Goal: Information Seeking & Learning: Learn about a topic

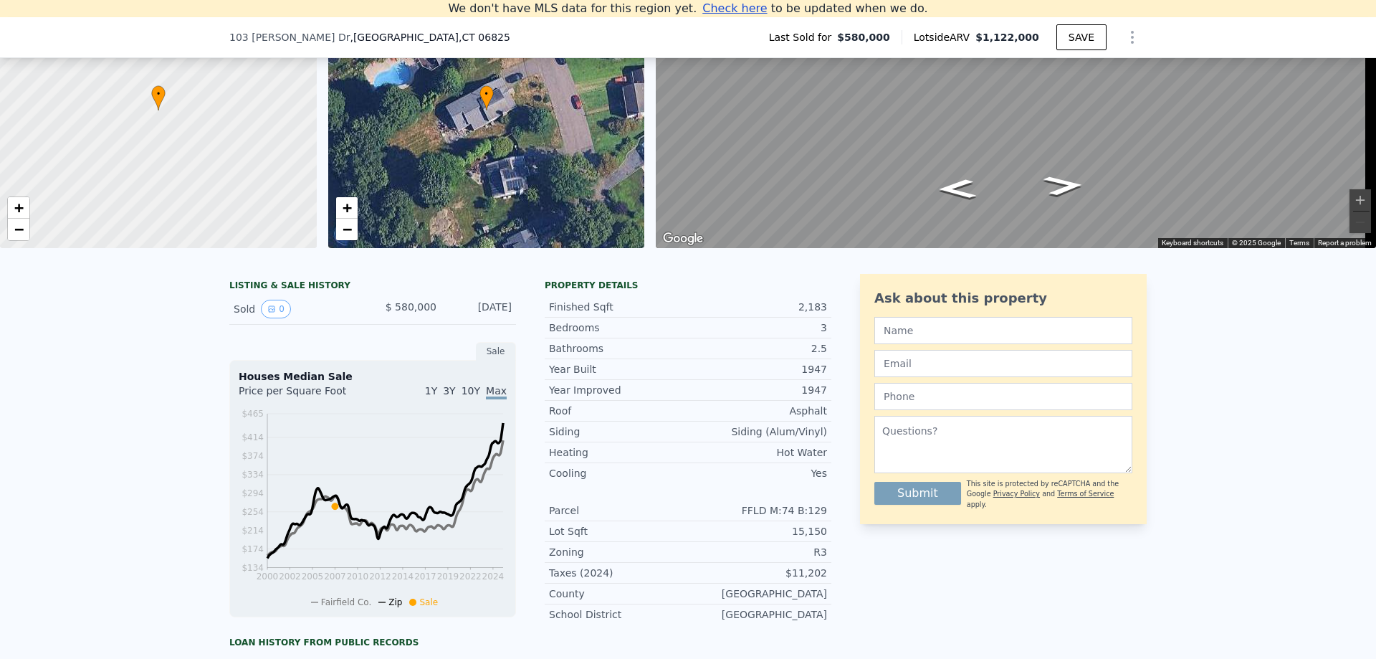
scroll to position [270, 0]
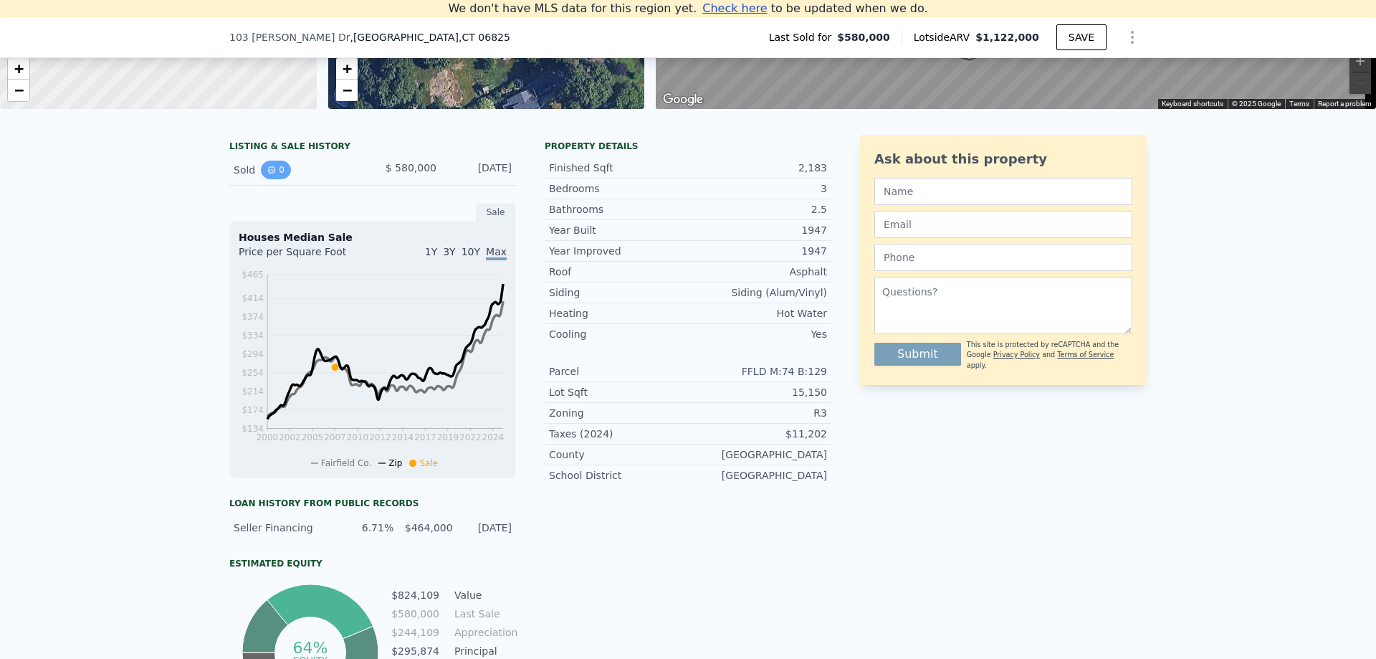
click at [269, 174] on icon "View historical data" at bounding box center [271, 170] width 9 height 9
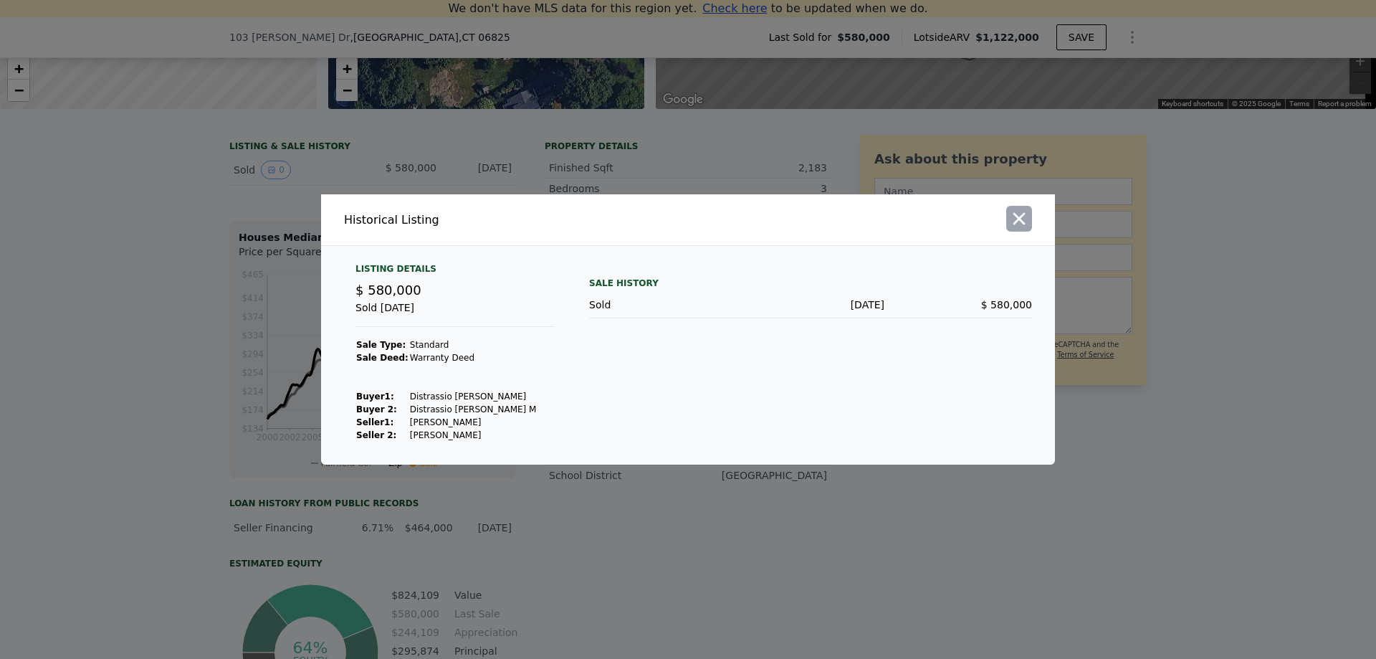
click at [1022, 222] on icon "button" at bounding box center [1020, 219] width 12 height 12
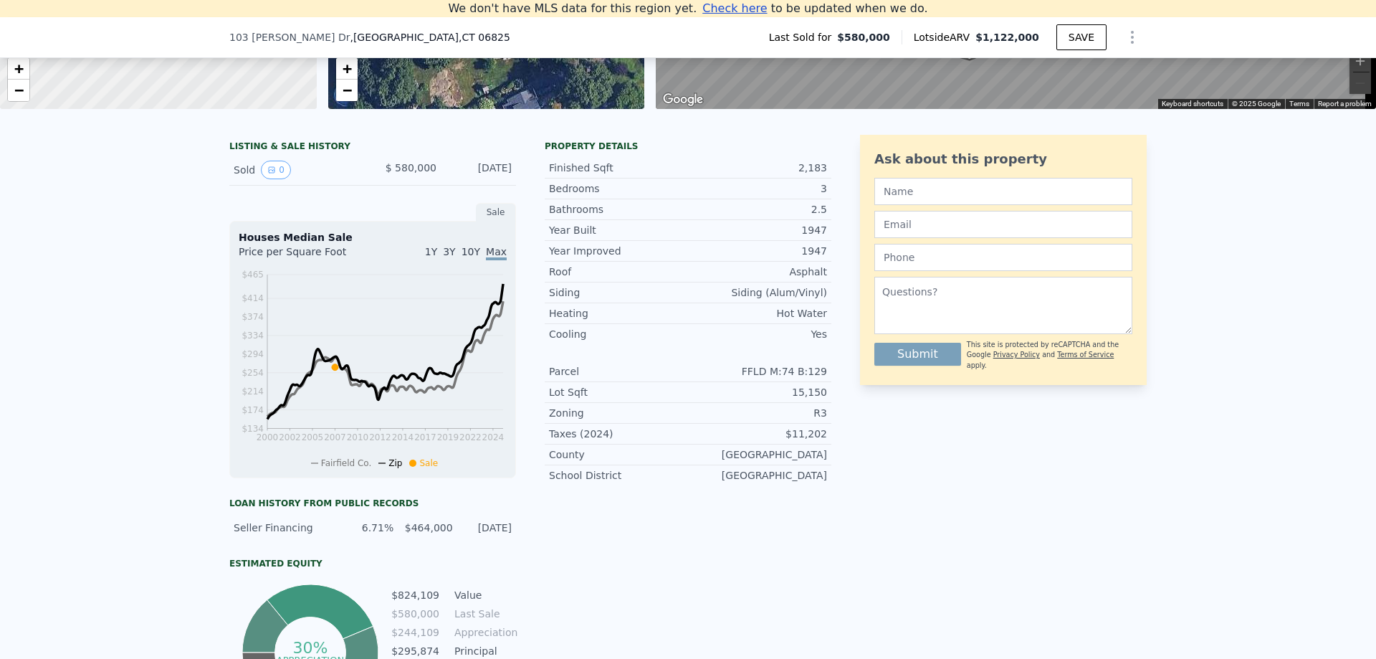
drag, startPoint x: 270, startPoint y: 538, endPoint x: 325, endPoint y: 538, distance: 55.9
click at [270, 535] on div "Seller Financing" at bounding box center [284, 527] width 101 height 14
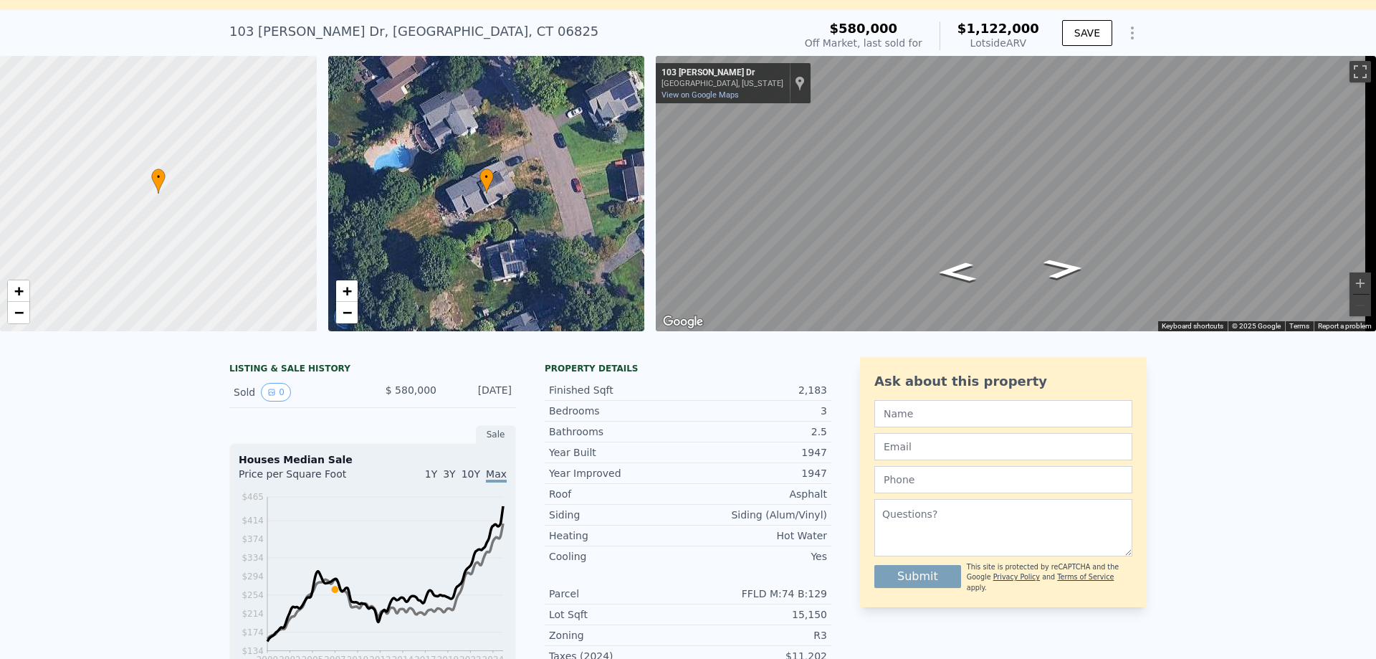
scroll to position [16, 0]
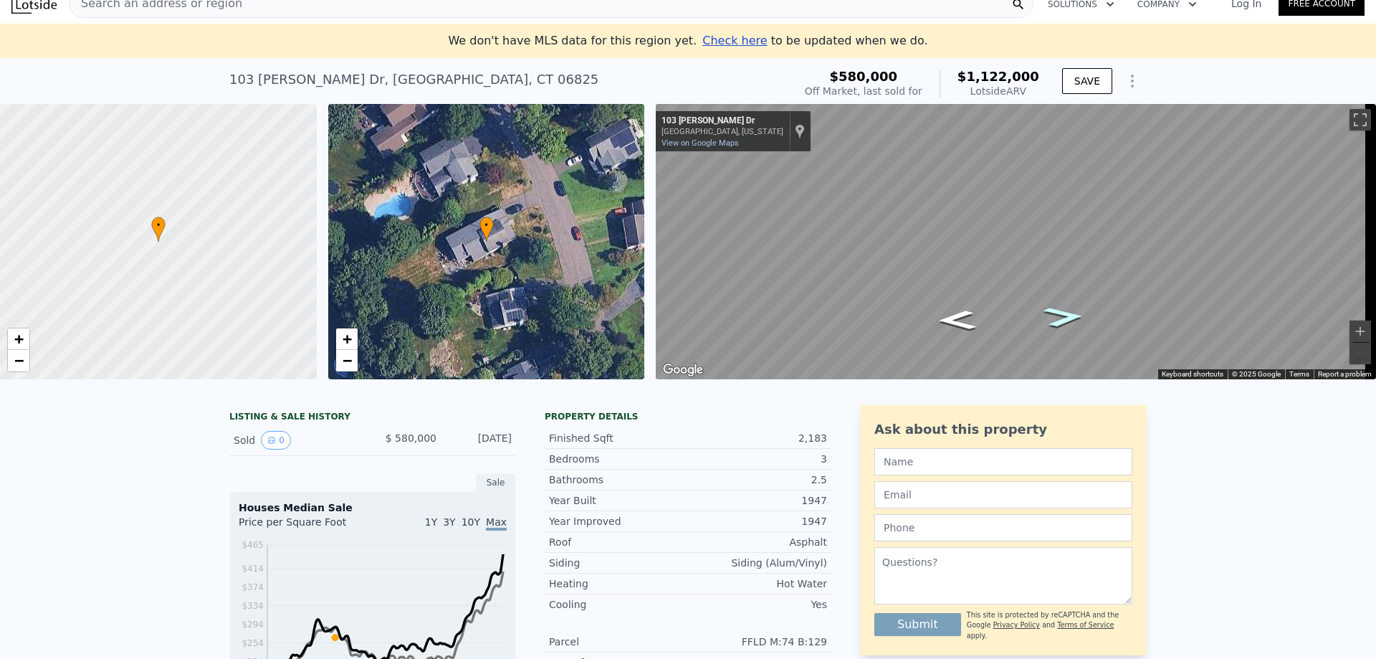
click at [1062, 320] on icon "Go Northwest, Palamar Dr" at bounding box center [1064, 316] width 75 height 29
click at [1067, 317] on icon "Go Northwest, Palamar Dr" at bounding box center [1063, 315] width 81 height 31
click at [1068, 318] on icon "Go Northwest, Palamar Dr" at bounding box center [1063, 315] width 83 height 32
click at [956, 321] on icon "Go Southeast, Palamar Dr" at bounding box center [958, 324] width 83 height 32
click at [956, 321] on icon "Go Southeast, Palamar Dr" at bounding box center [958, 322] width 81 height 31
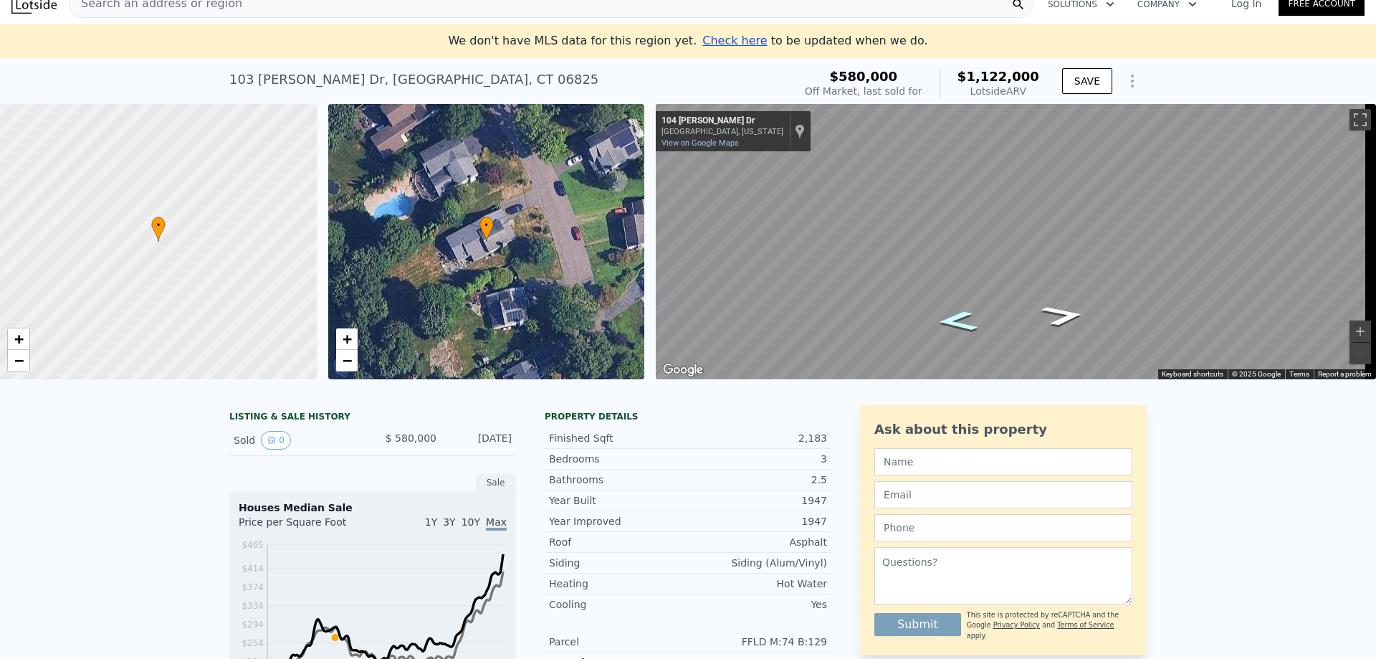
click at [956, 321] on icon "Go Southeast, Palamar Dr" at bounding box center [957, 320] width 75 height 29
click at [956, 321] on icon "Go South, Palamar Dr" at bounding box center [957, 320] width 70 height 29
click at [956, 321] on icon "Go South, Palamar Dr" at bounding box center [957, 318] width 65 height 27
click at [956, 321] on icon "Go South, Palamar Dr" at bounding box center [957, 317] width 72 height 29
